Goal: Task Accomplishment & Management: Manage account settings

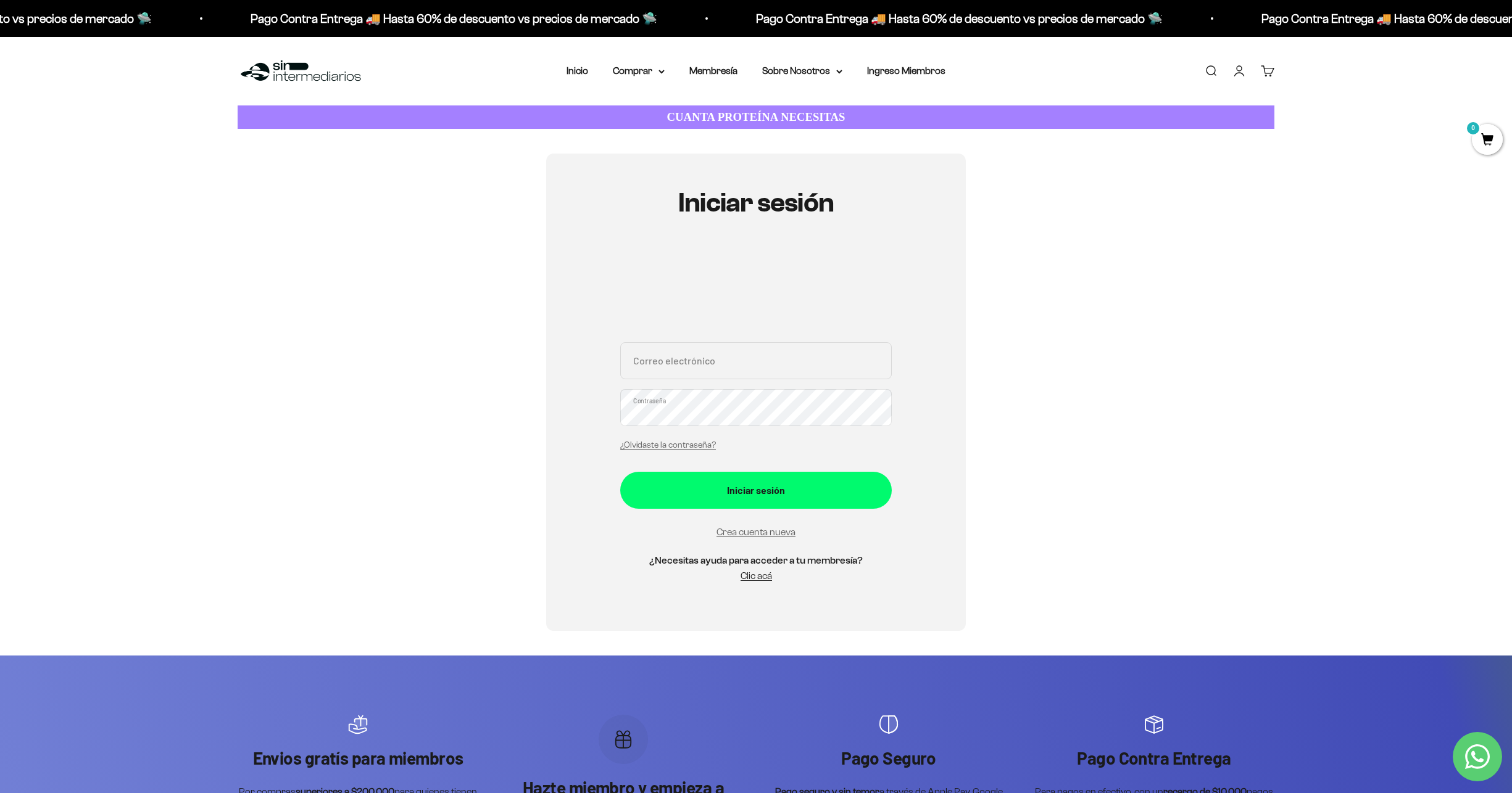
click at [692, 364] on input "Correo electrónico" at bounding box center [755, 360] width 271 height 37
type input "[EMAIL_ADDRESS][DOMAIN_NAME]"
click at [1246, 68] on link "Iniciar sesión" at bounding box center [1239, 71] width 14 height 14
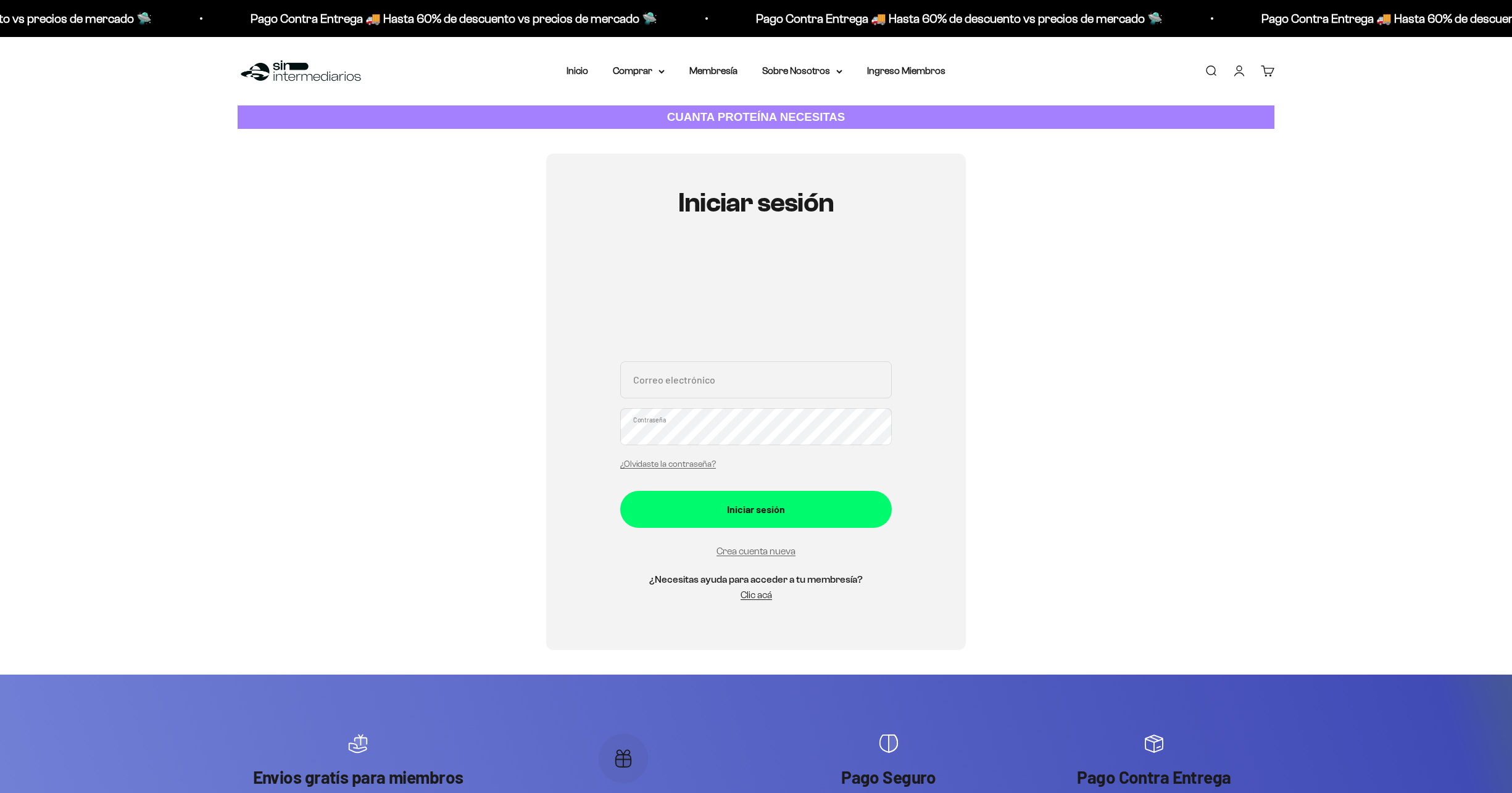
click at [742, 383] on div "Correo electrónico Contraseña ¿Olvidaste la contraseña?" at bounding box center [755, 418] width 271 height 114
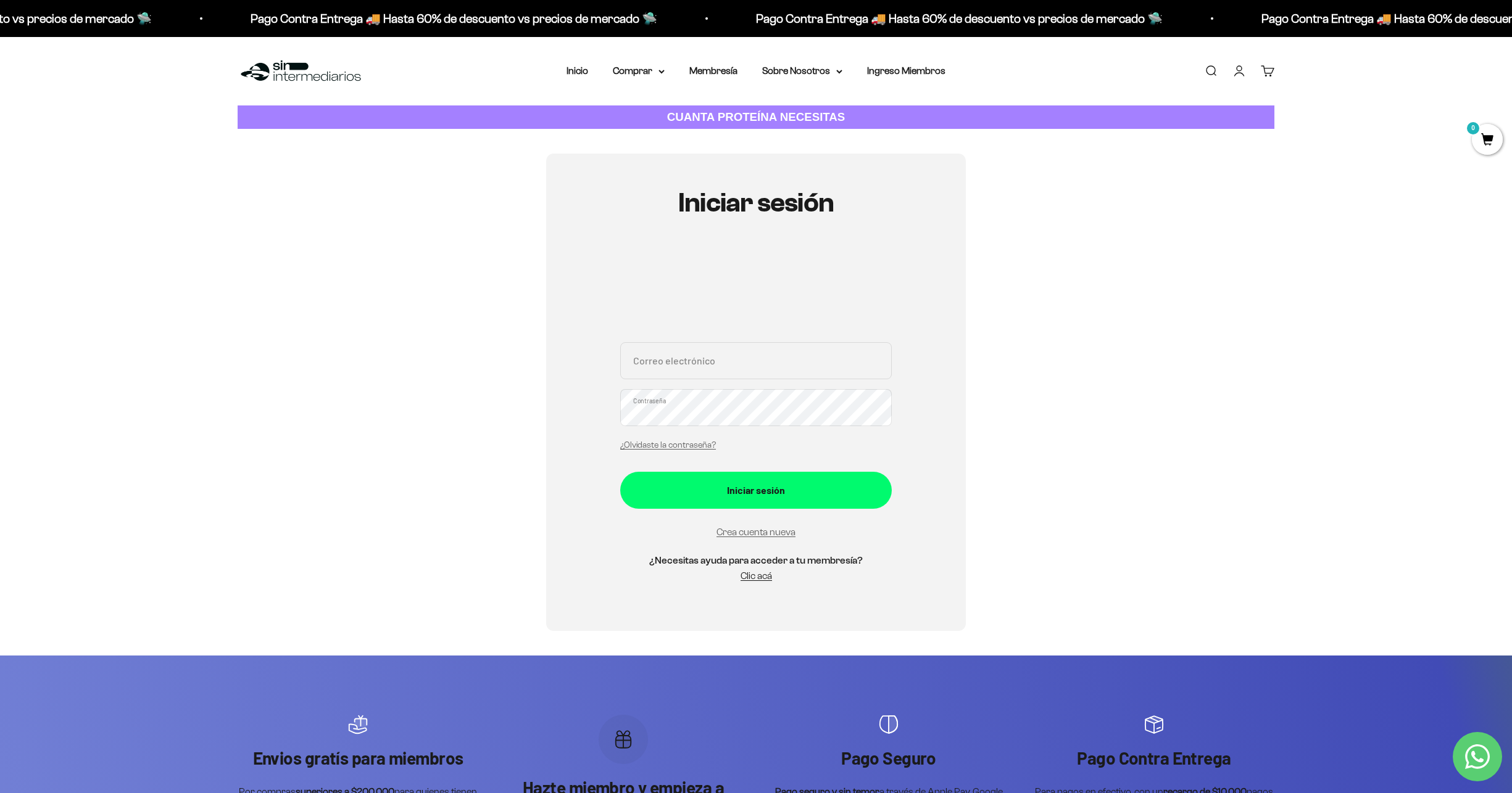
type input "[EMAIL_ADDRESS][DOMAIN_NAME]"
click at [620, 472] on button "Iniciar sesión" at bounding box center [755, 490] width 271 height 37
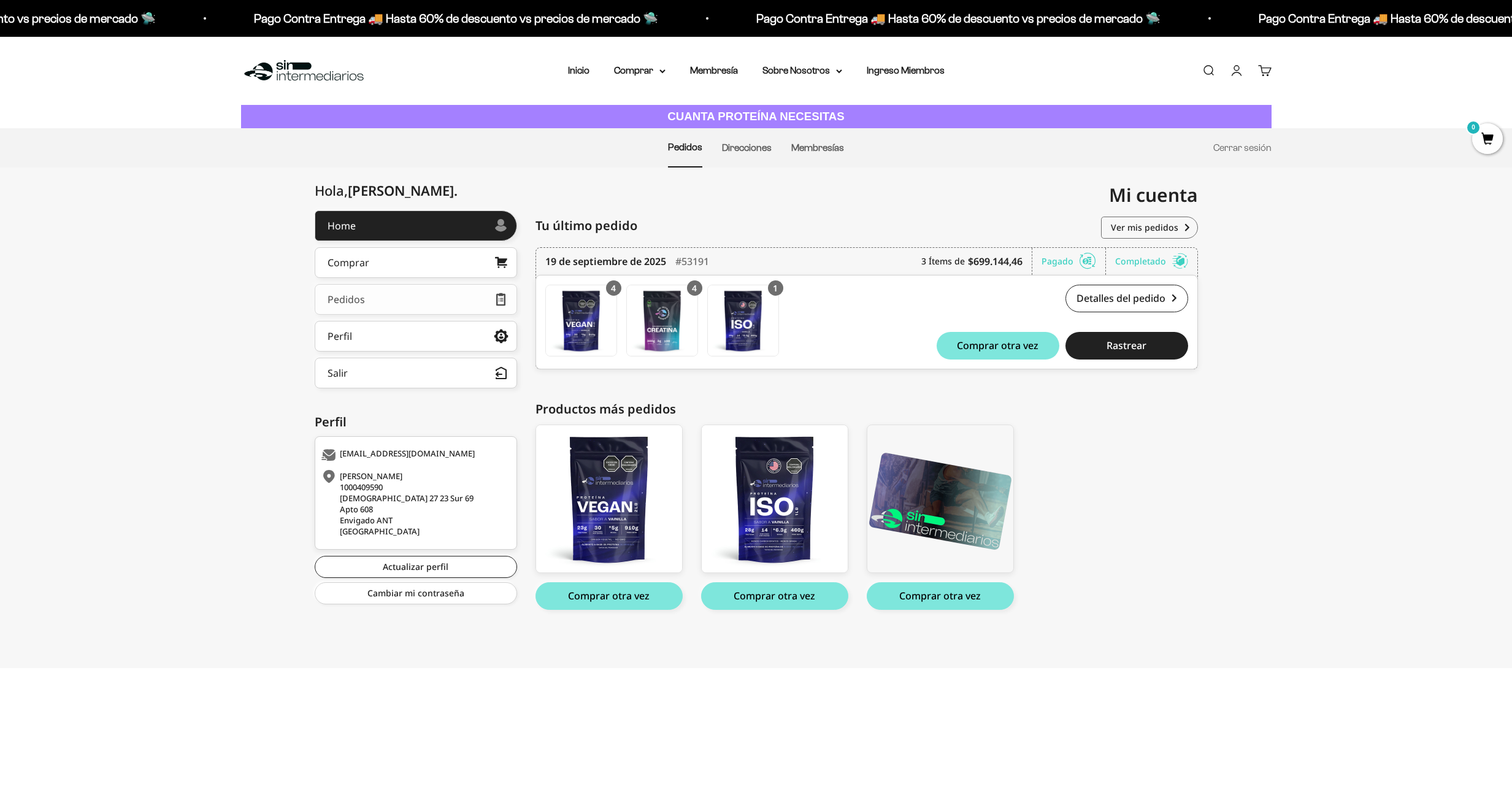
click at [426, 306] on link "Pedidos" at bounding box center [415, 300] width 202 height 30
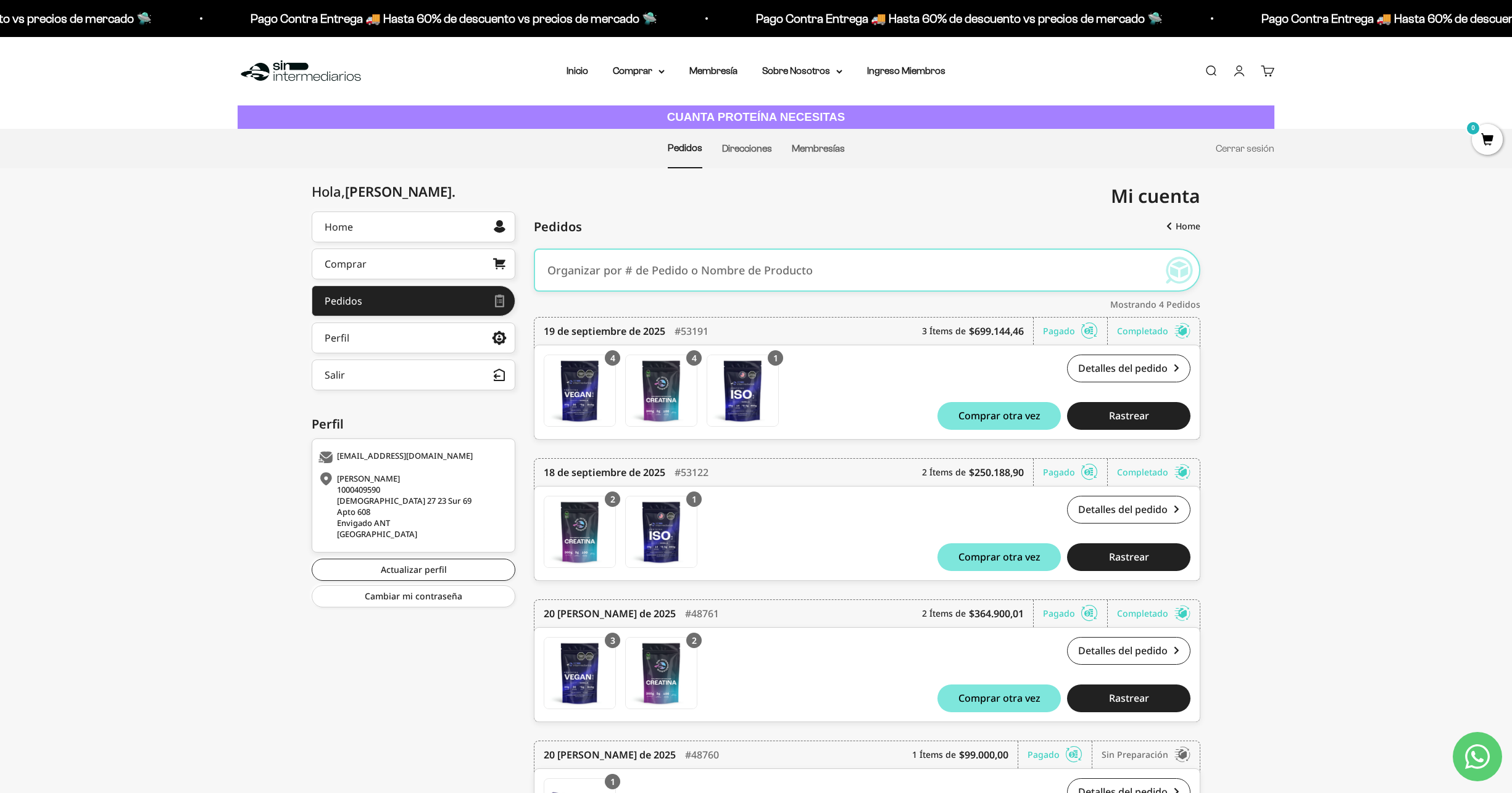
click at [380, 521] on div "[PERSON_NAME] 1000409590 [STREET_ADDRESS]" at bounding box center [412, 506] width 187 height 67
click at [386, 333] on link "Perfil" at bounding box center [413, 338] width 203 height 31
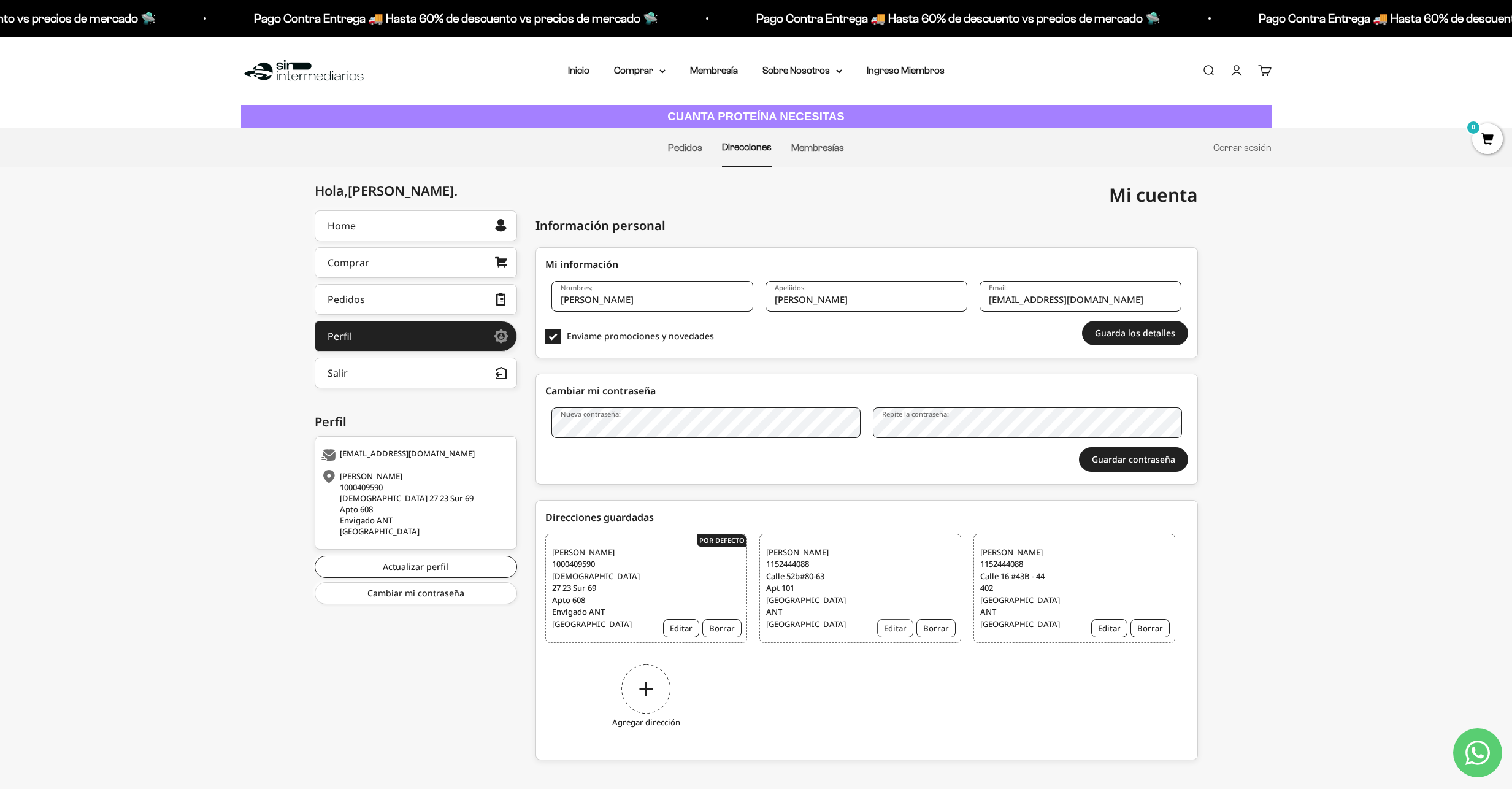
click at [889, 620] on button "Editar" at bounding box center [895, 628] width 36 height 19
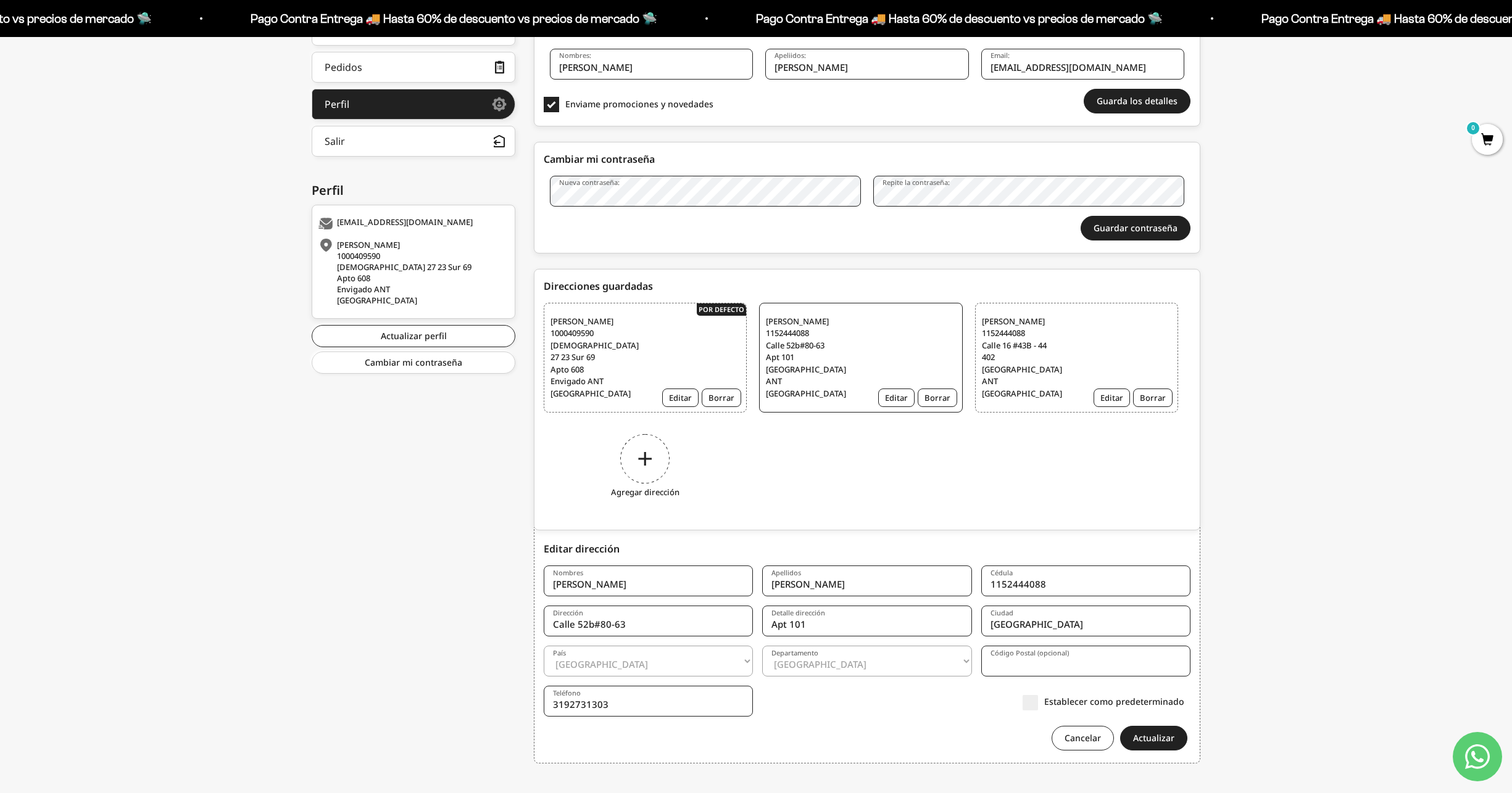
scroll to position [239, 0]
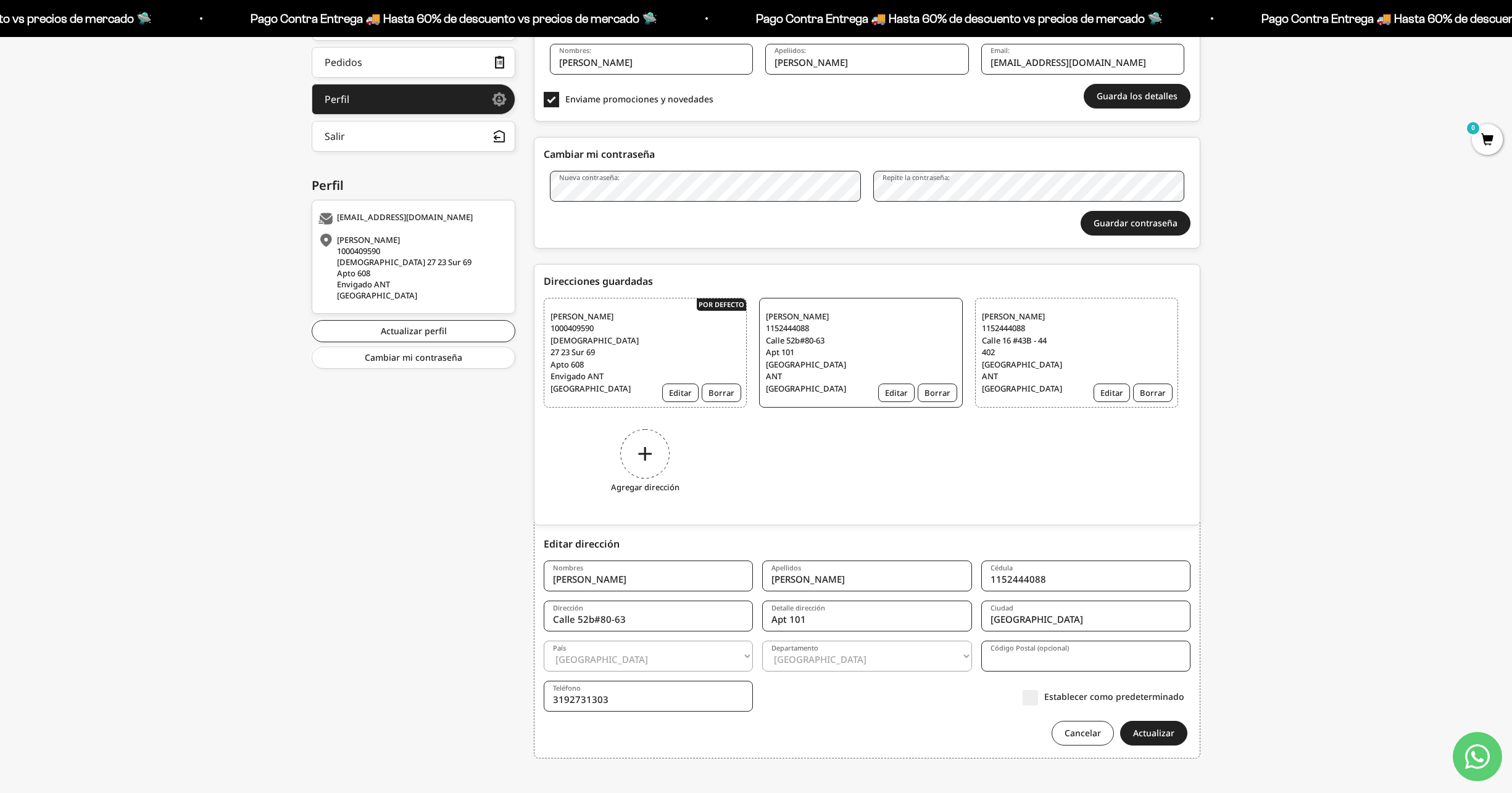
click at [1034, 690] on label "Establecer como predeterminado" at bounding box center [1103, 697] width 162 height 13
click at [1184, 696] on input "Establecer como predeterminado" at bounding box center [1184, 696] width 0 height 0
click at [1152, 721] on button "Actualizar" at bounding box center [1153, 733] width 67 height 25
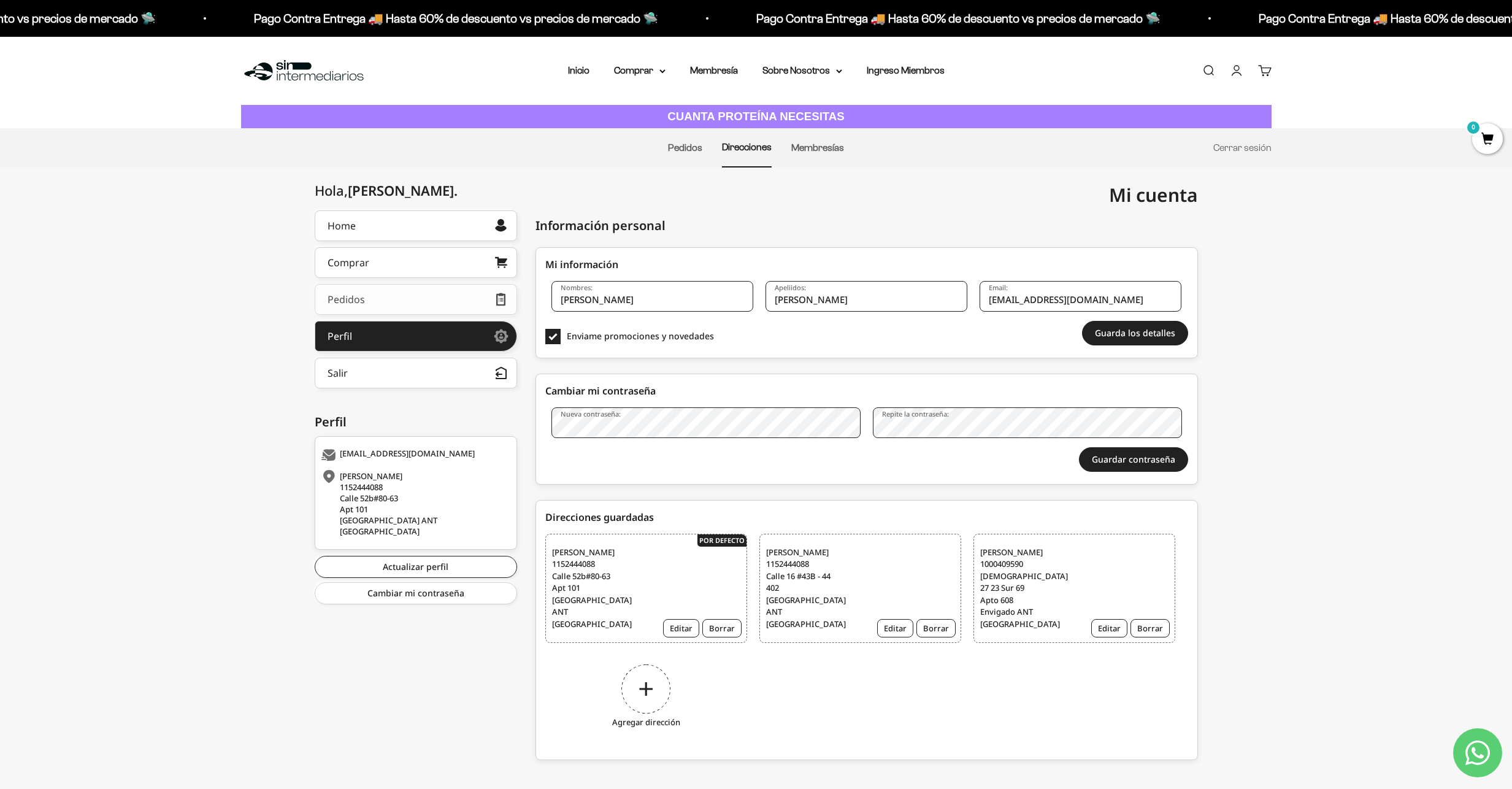
click at [389, 302] on link "Pedidos" at bounding box center [415, 300] width 202 height 30
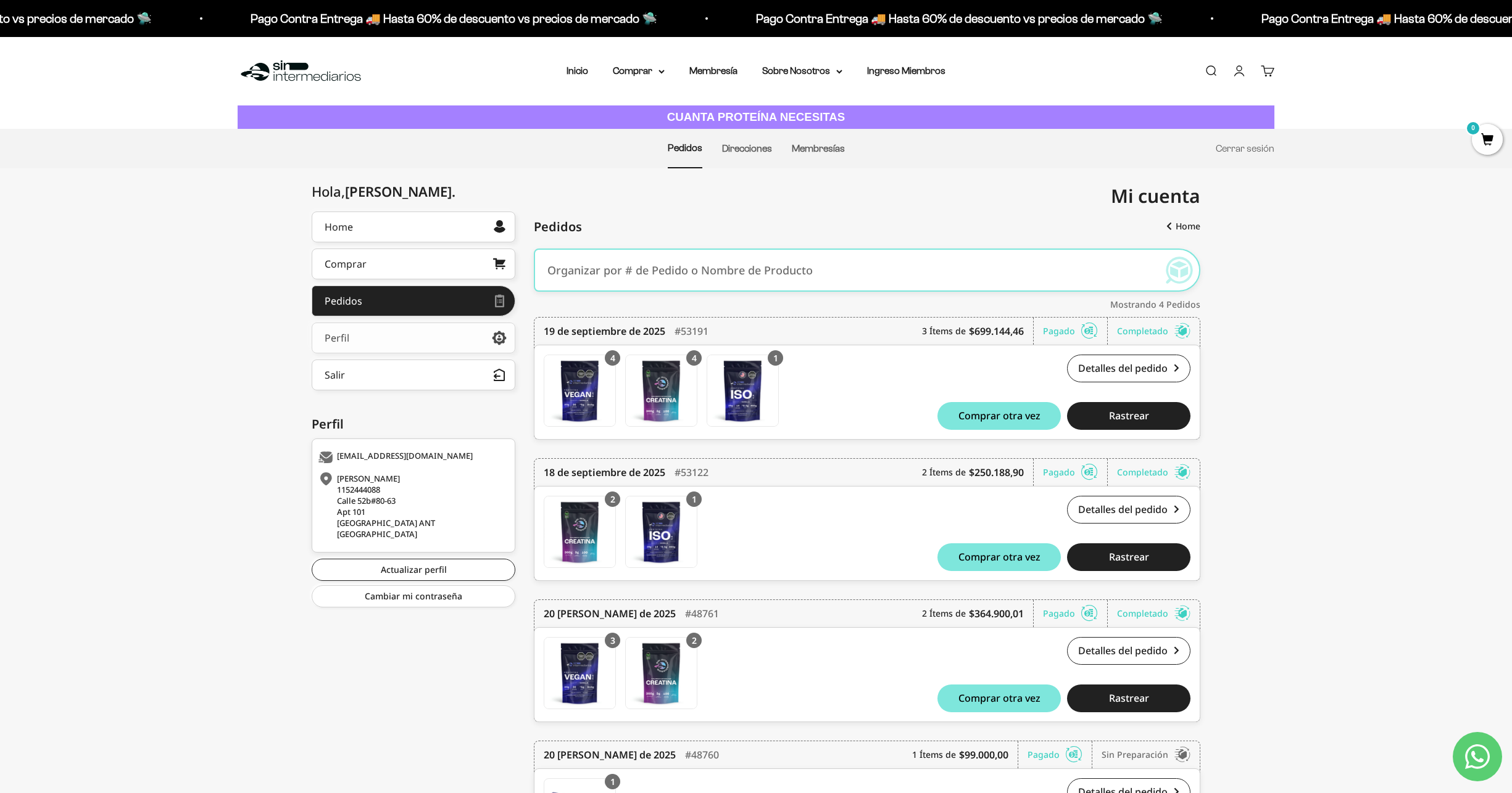
click at [440, 341] on link "Perfil" at bounding box center [413, 338] width 203 height 31
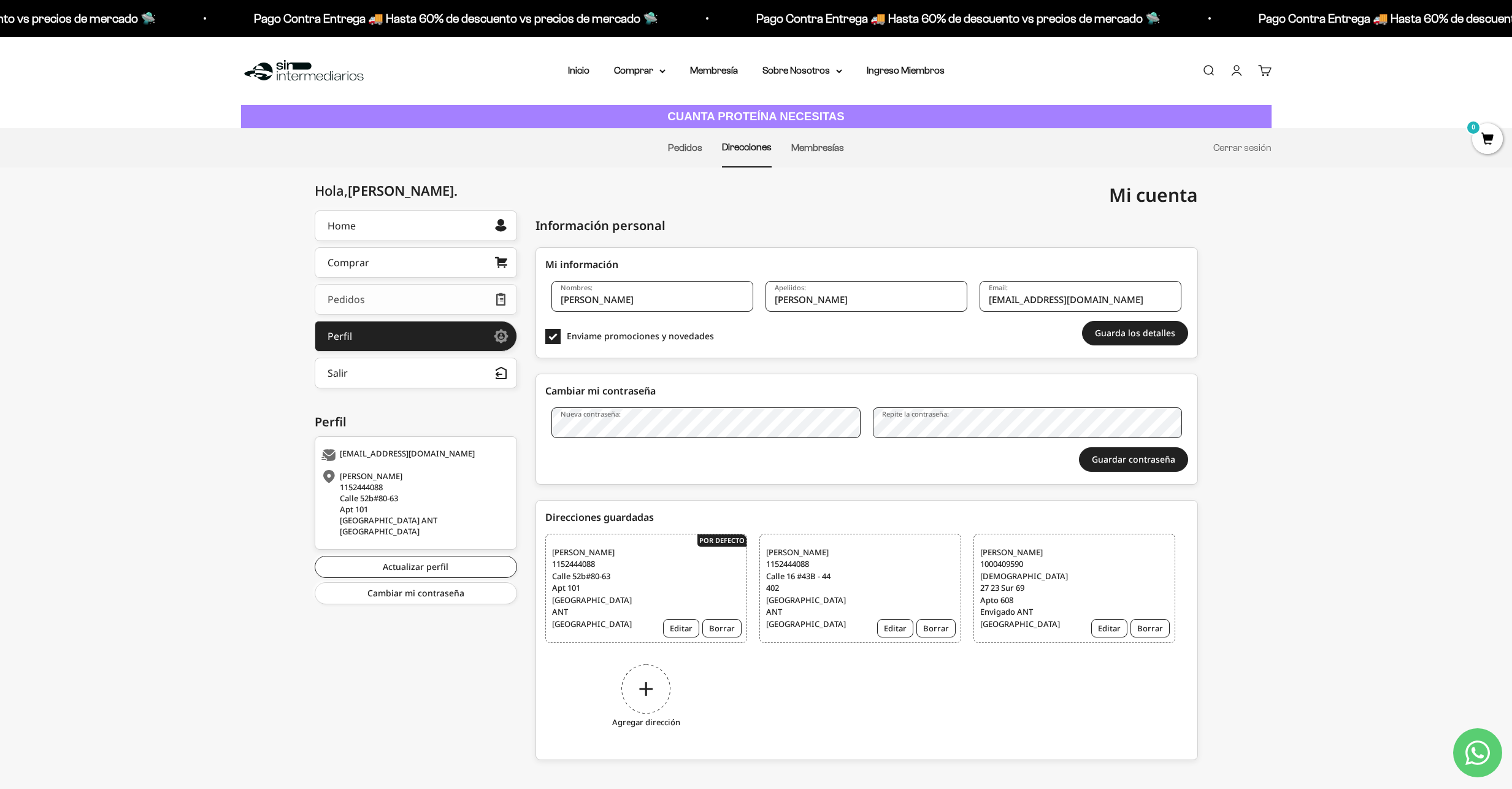
click at [409, 304] on link "Pedidos" at bounding box center [415, 300] width 202 height 30
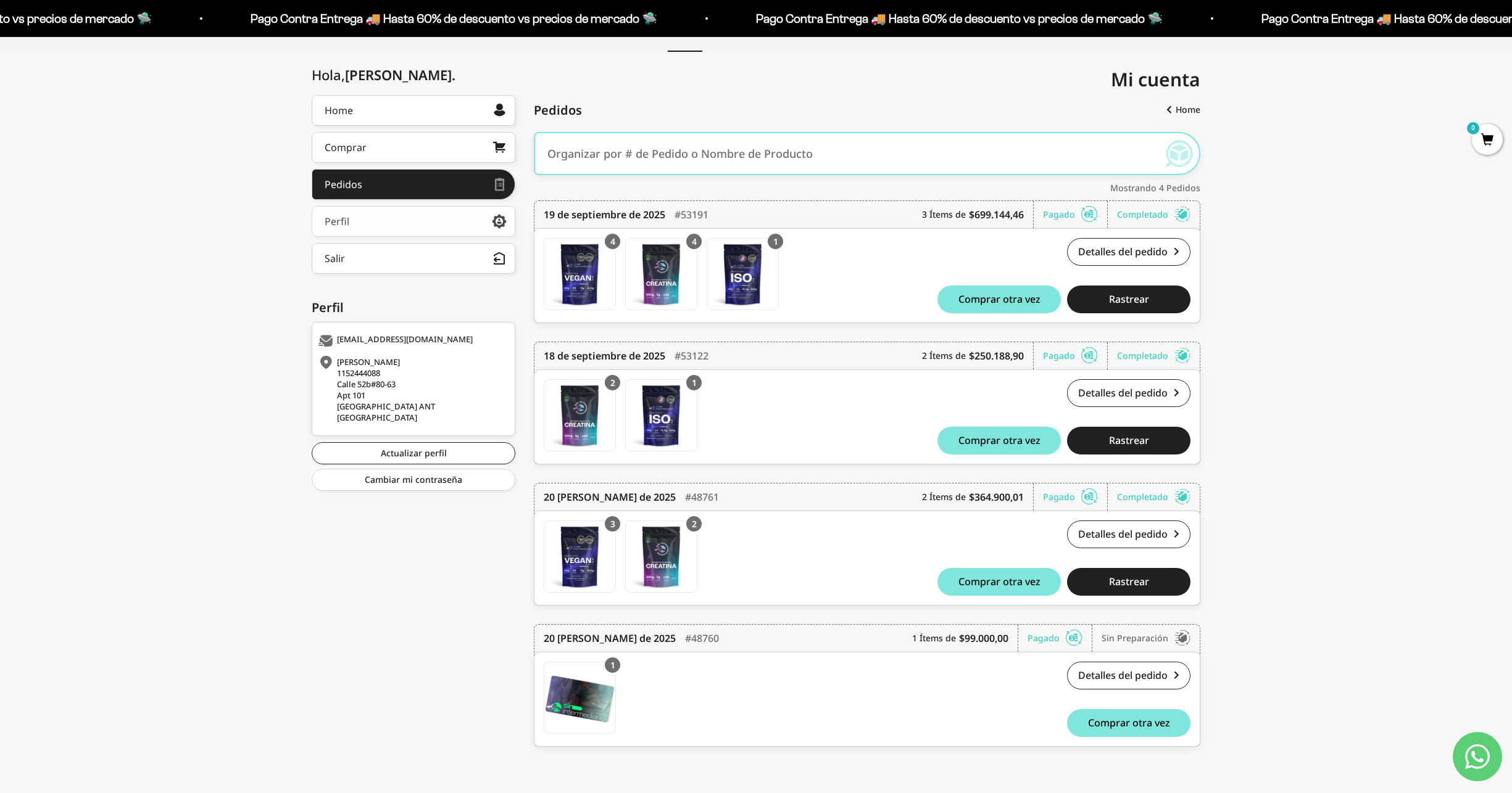
scroll to position [119, 0]
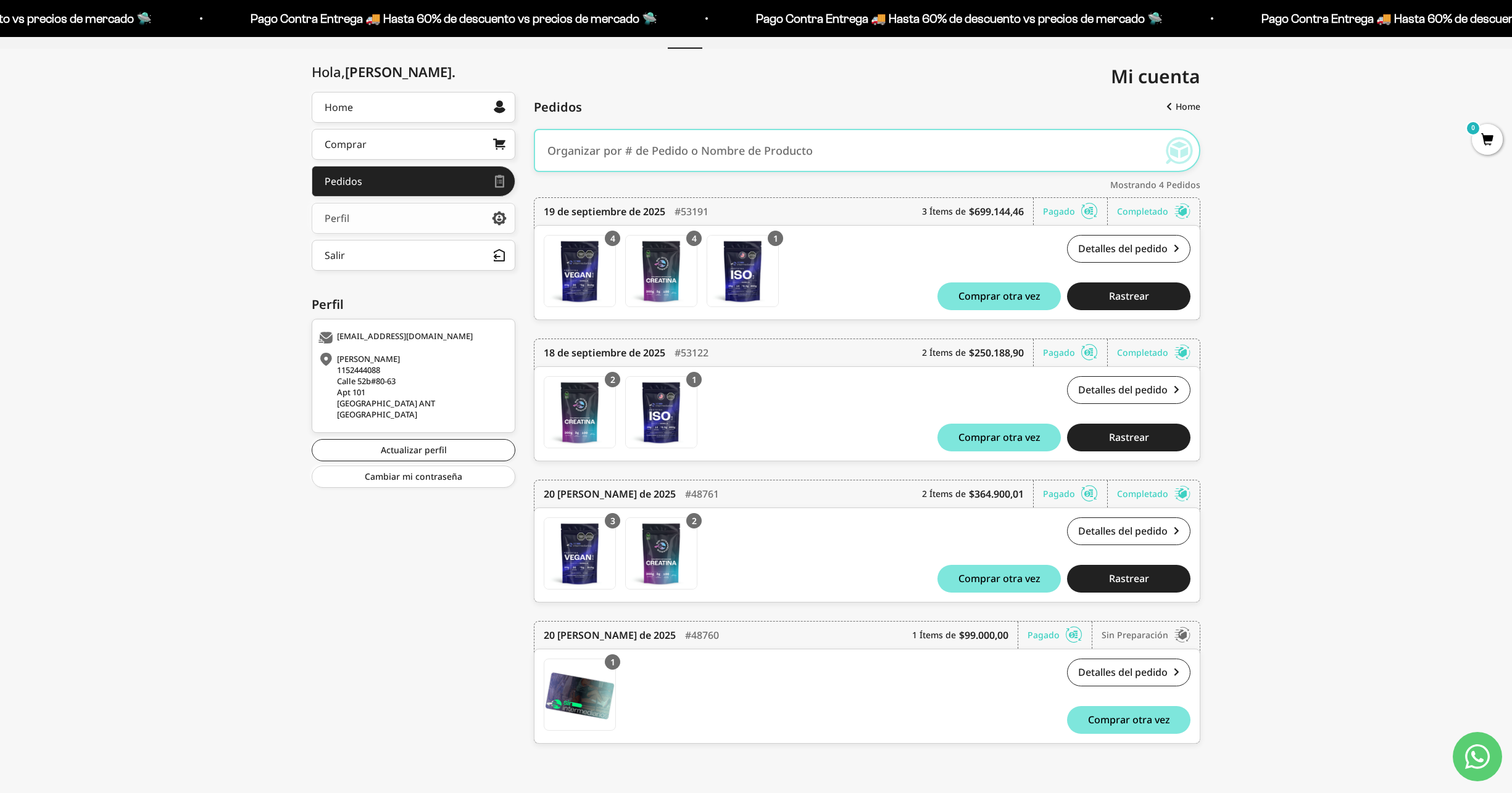
click at [425, 210] on link "Perfil" at bounding box center [413, 218] width 203 height 31
